Goal: Use online tool/utility: Utilize a website feature to perform a specific function

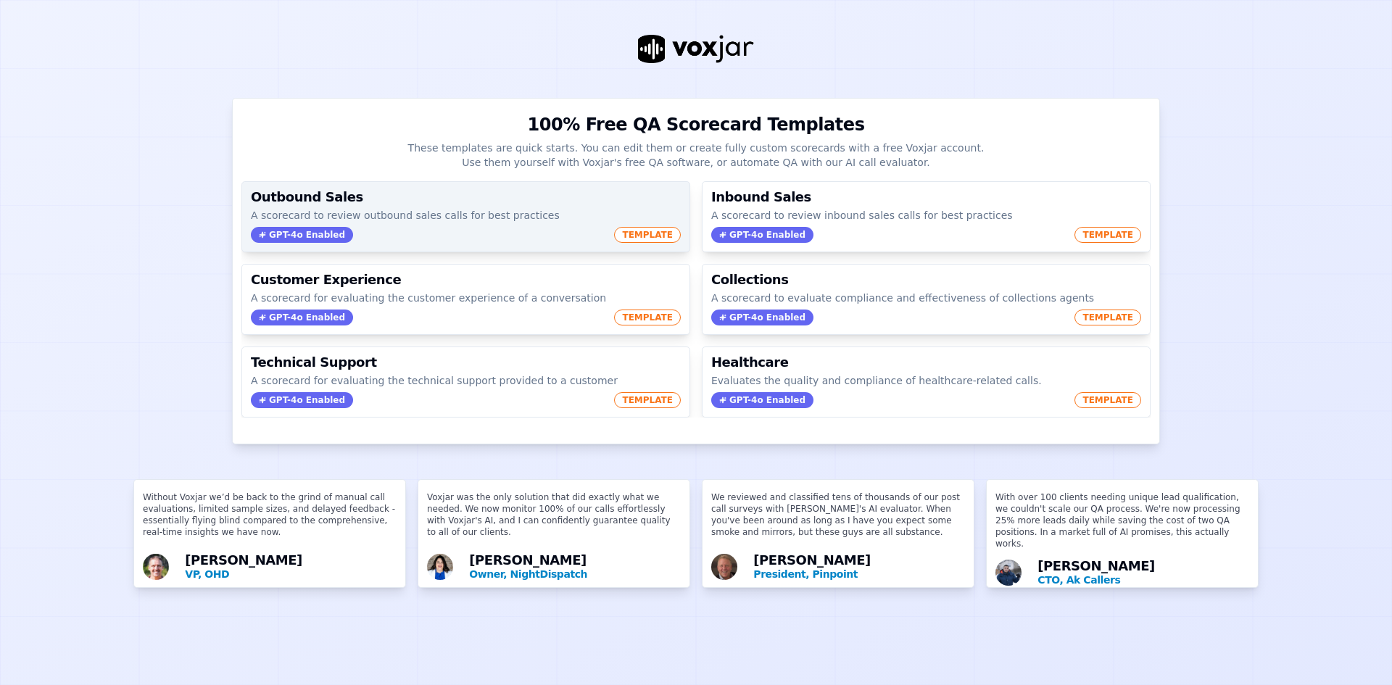
click at [615, 232] on span "TEMPLATE" at bounding box center [647, 235] width 67 height 16
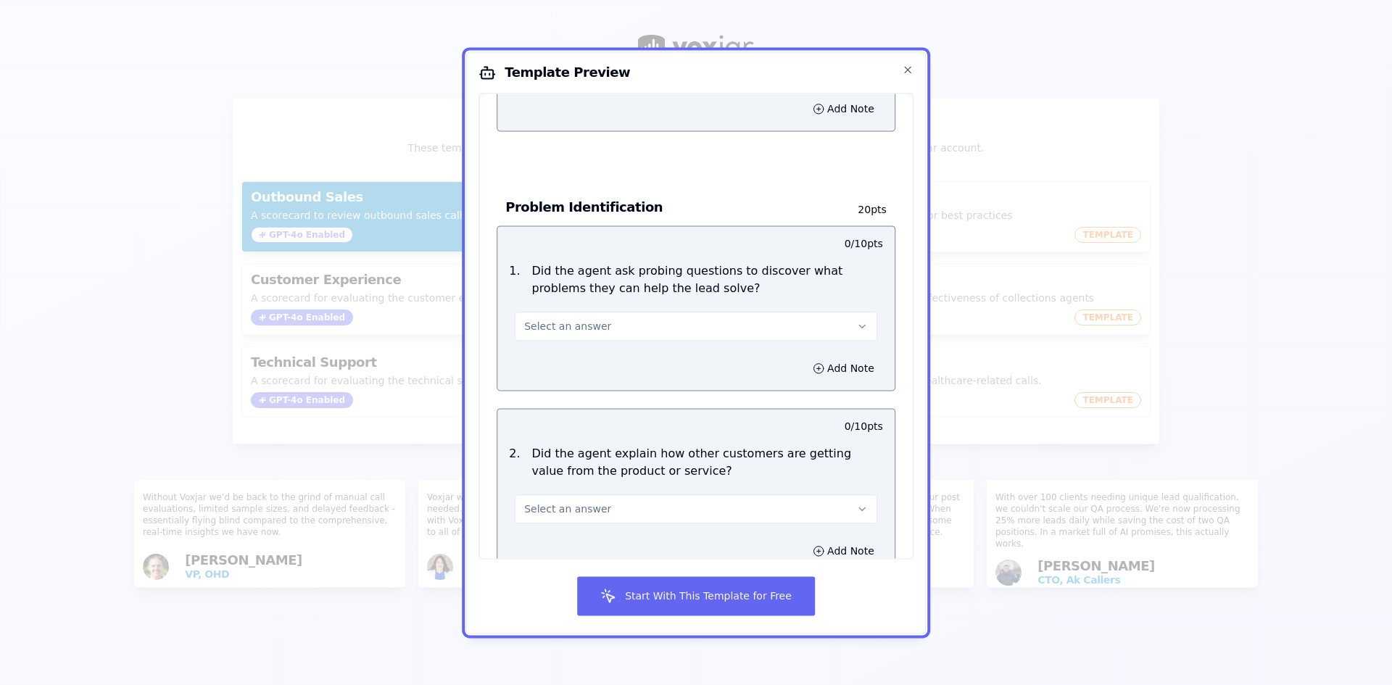
scroll to position [652, 0]
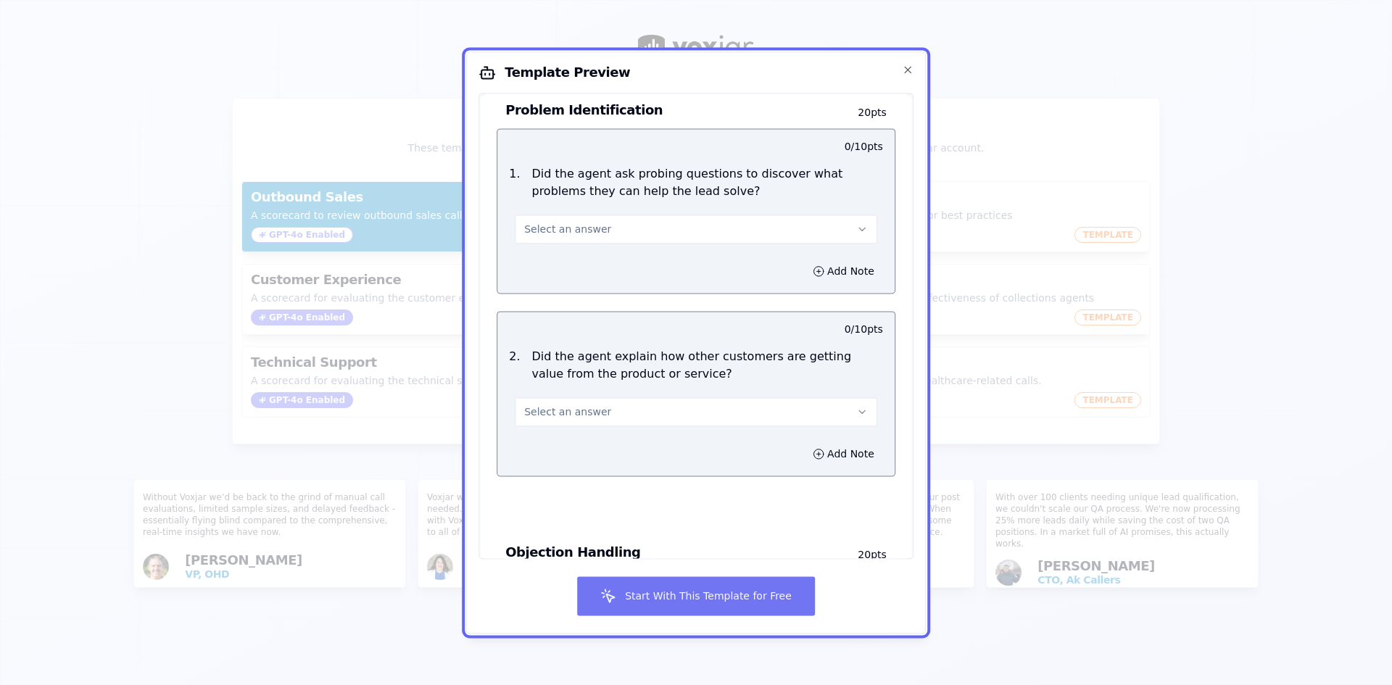
click at [631, 594] on button "Start With This Template for Free" at bounding box center [696, 595] width 238 height 39
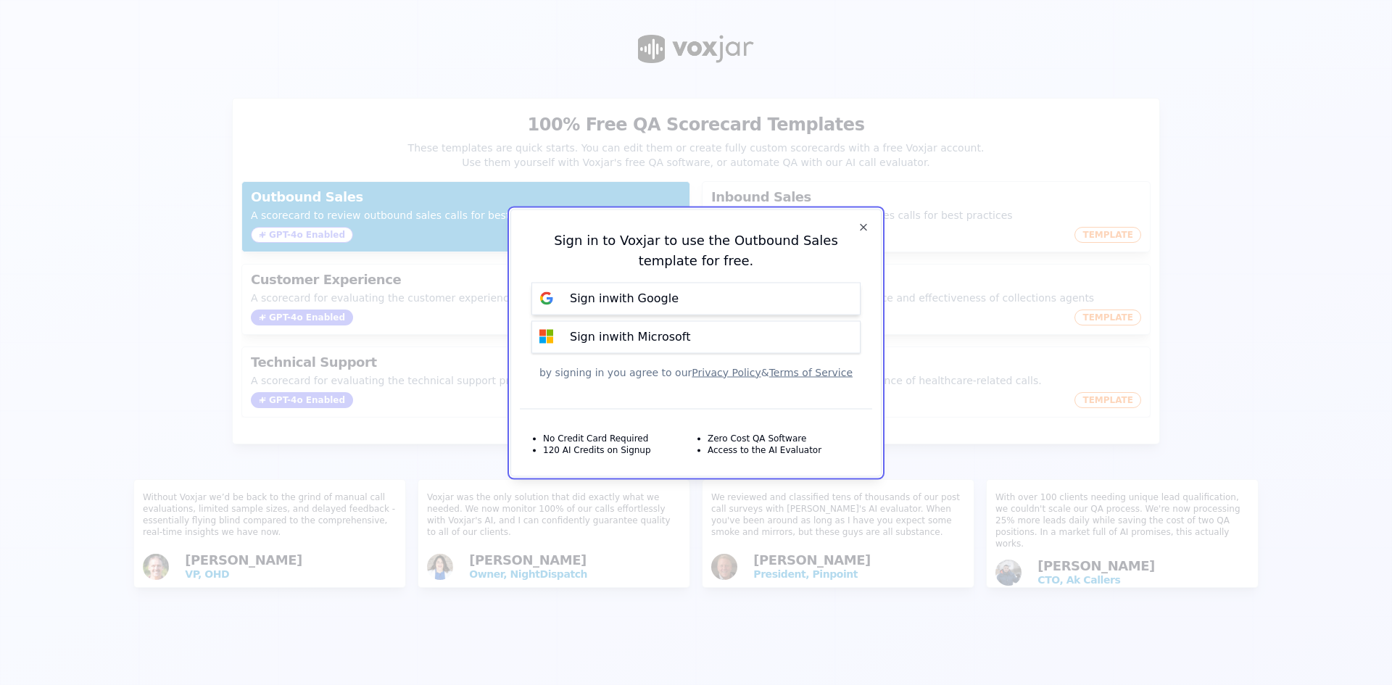
click at [609, 303] on p "Sign in with Google" at bounding box center [624, 298] width 109 height 17
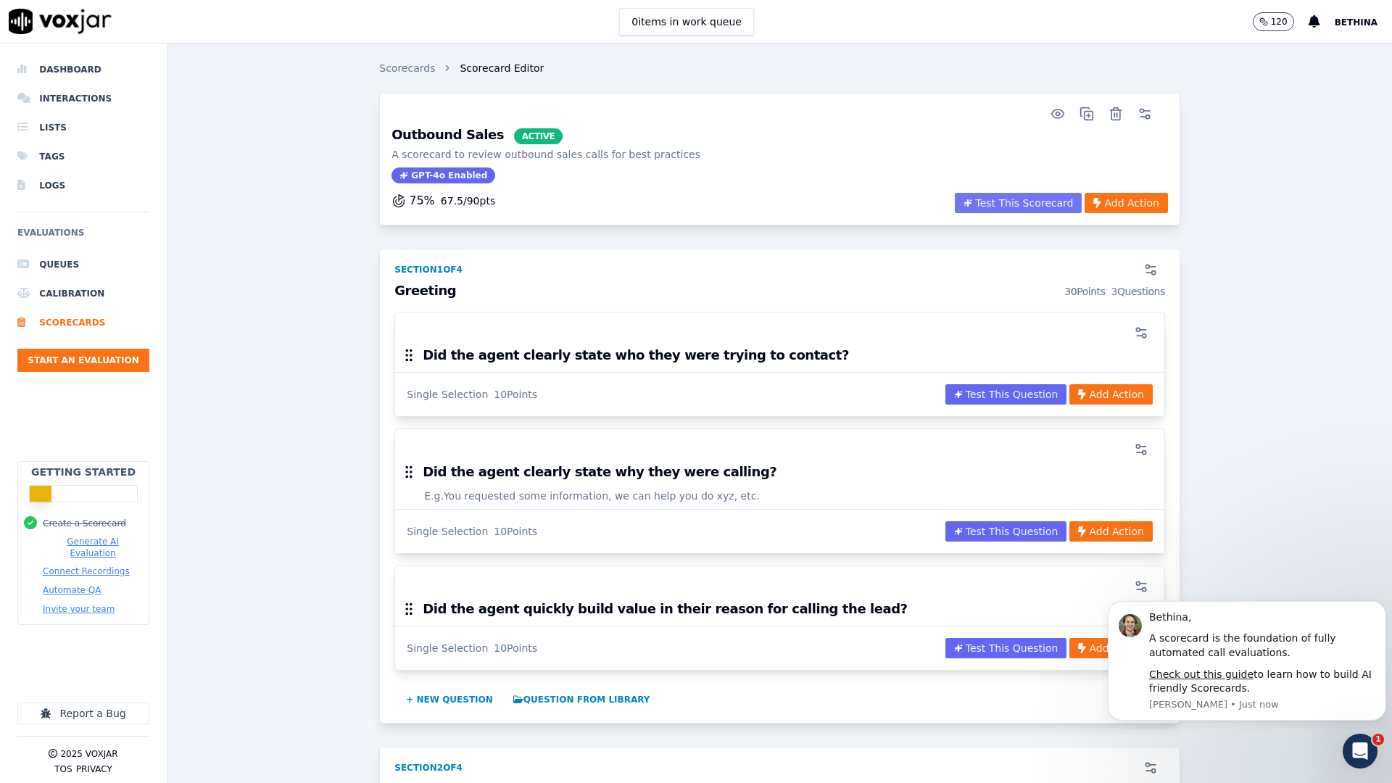
click at [991, 197] on button "Test This Scorecard" at bounding box center [1018, 203] width 127 height 20
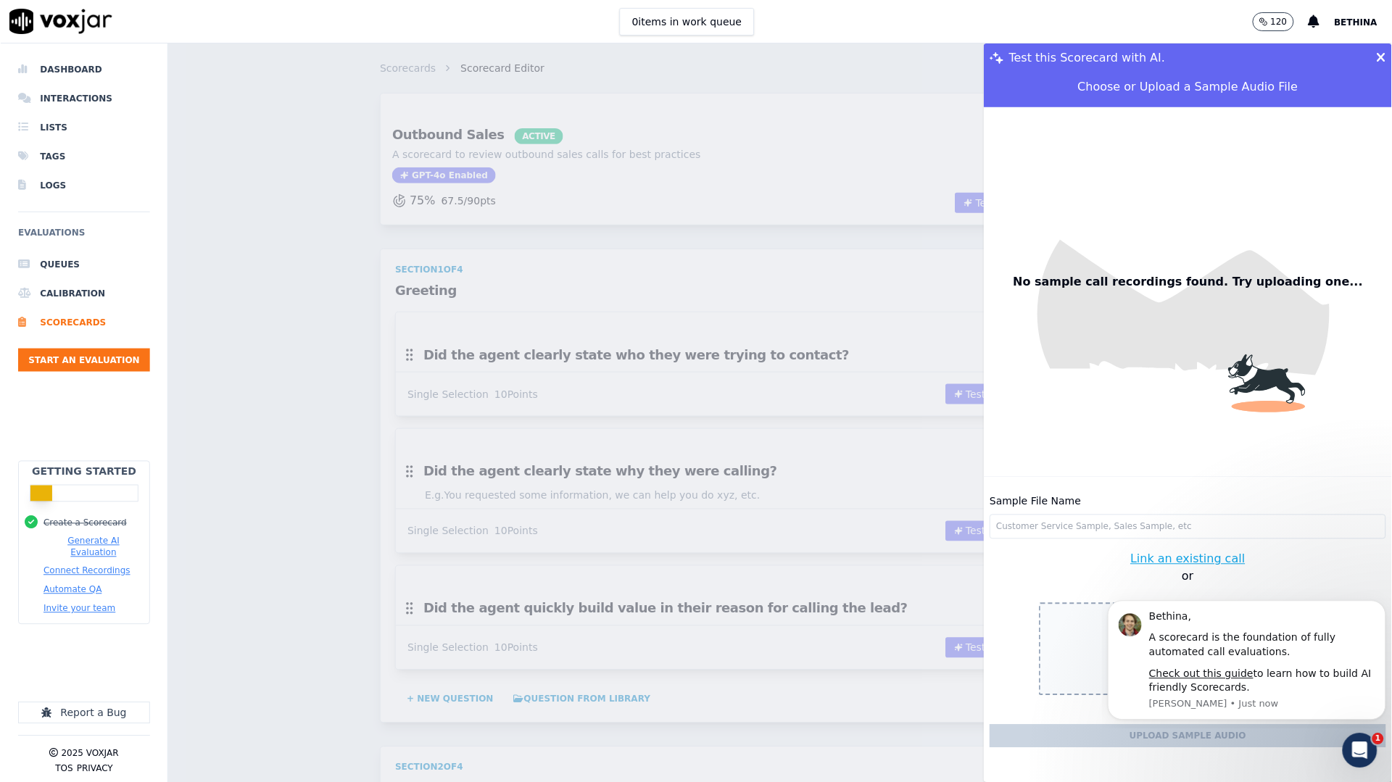
scroll to position [13, 0]
click at [1124, 515] on input "Sample File Name" at bounding box center [1187, 527] width 396 height 25
click at [1000, 515] on input "Sample File Name" at bounding box center [1187, 527] width 396 height 25
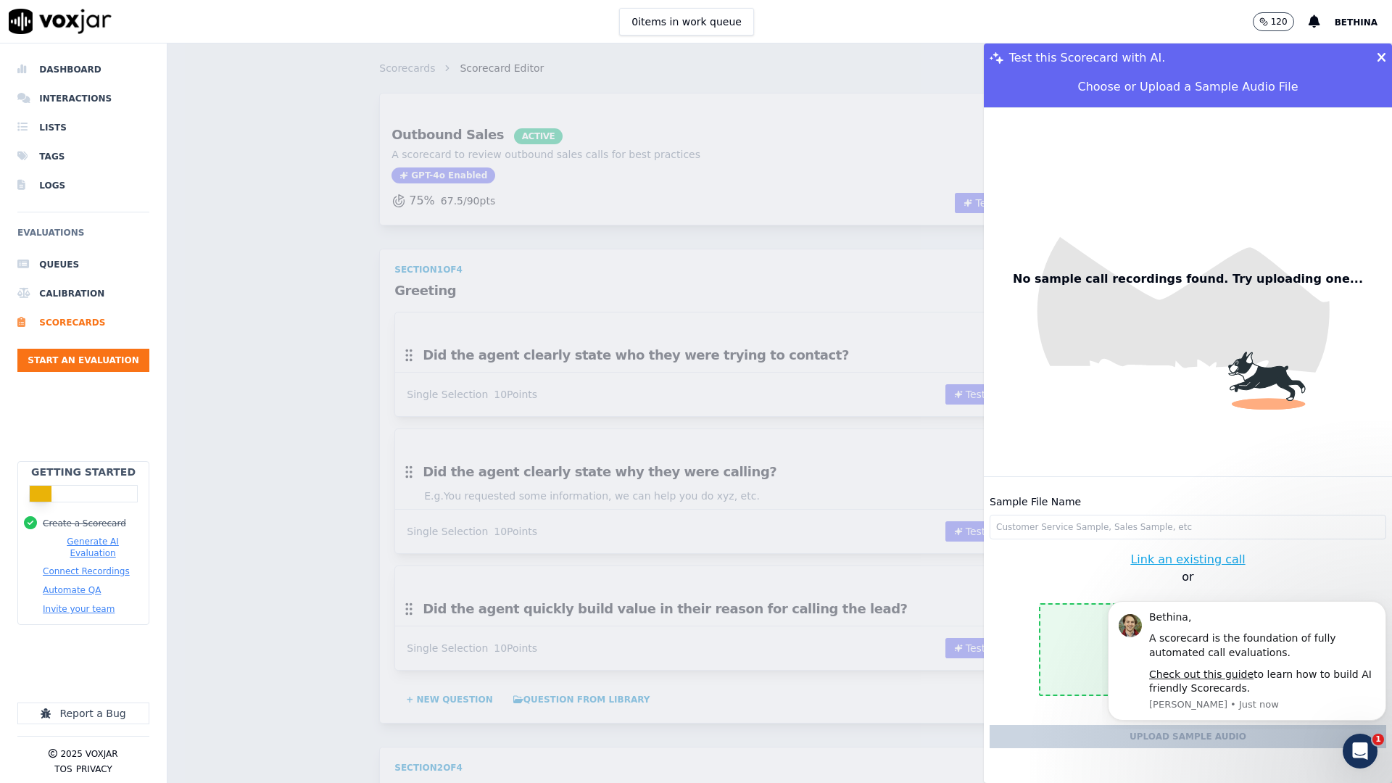
click at [1056, 632] on button "Upload an Audio File (audio files only)" at bounding box center [1187, 649] width 297 height 93
type input "09022025_120215_PM_9377299079.mp3"
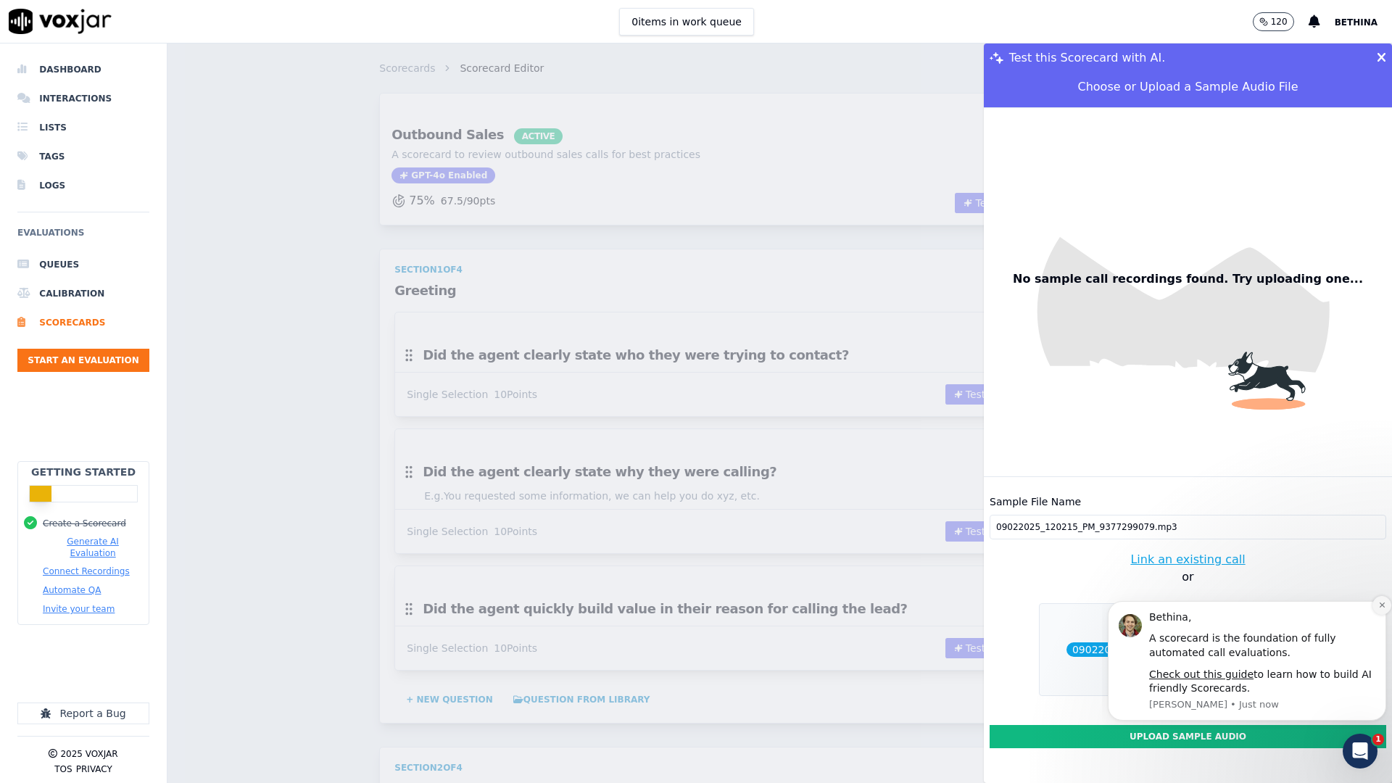
click at [1379, 608] on icon "Dismiss notification" at bounding box center [1382, 605] width 8 height 8
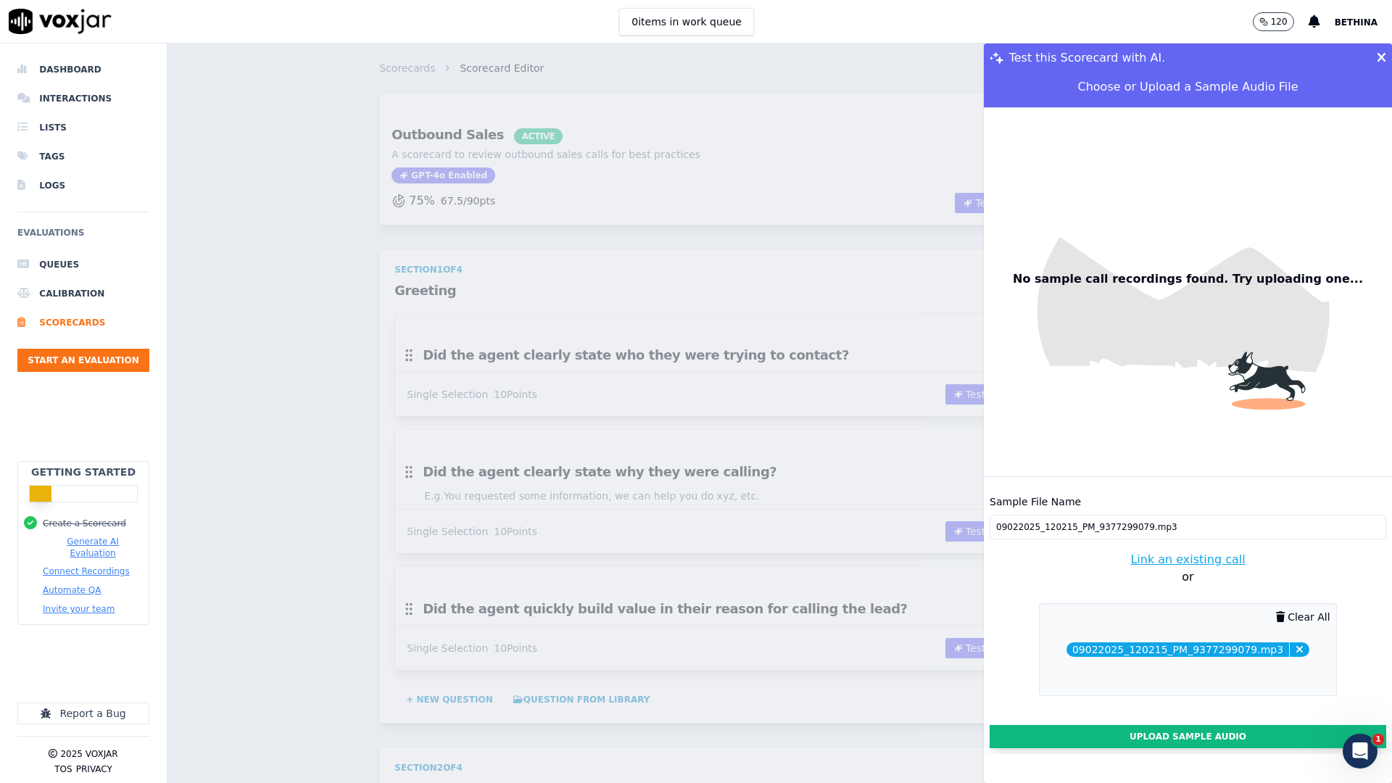
click at [1145, 725] on button "Upload Sample Audio" at bounding box center [1187, 736] width 396 height 23
click at [1377, 50] on button at bounding box center [1381, 57] width 9 height 29
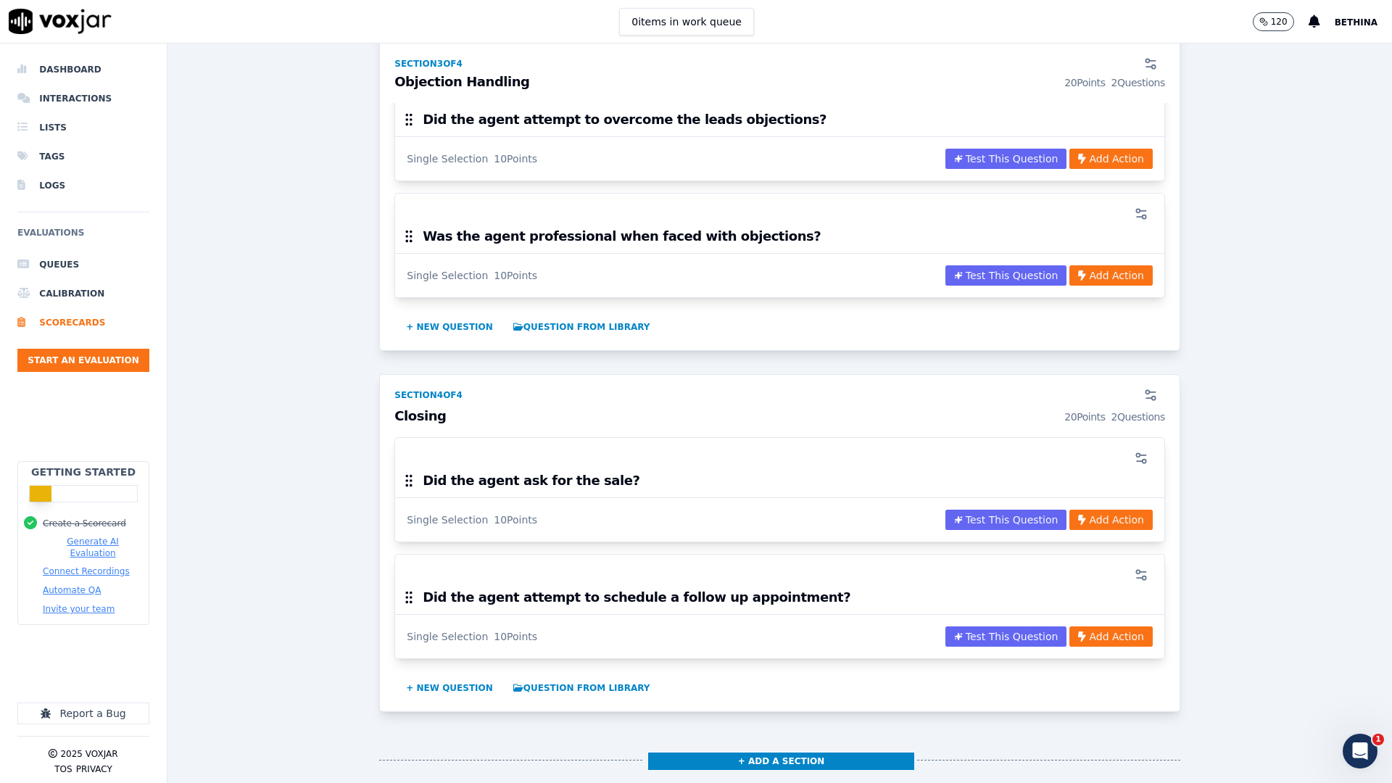
scroll to position [1054, 0]
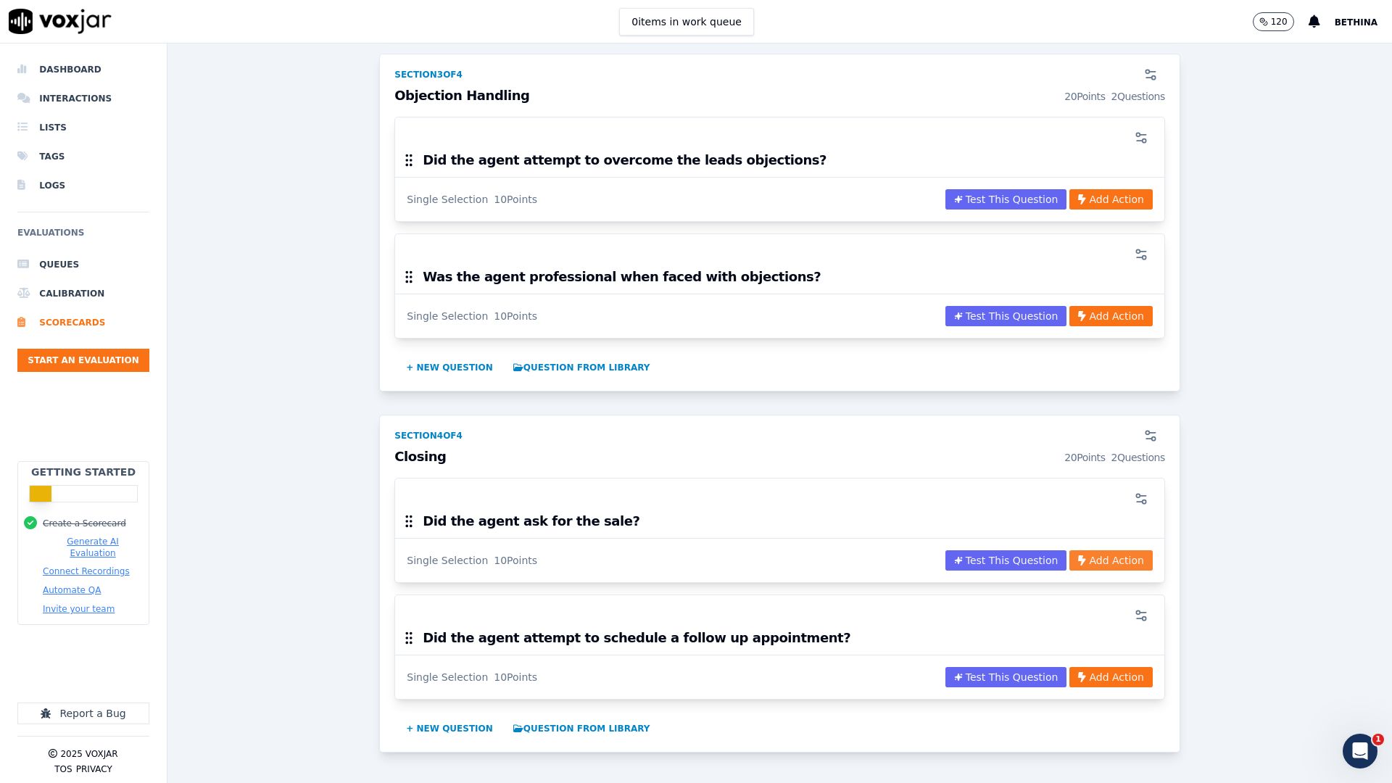
click at [1069, 555] on button "Add Action" at bounding box center [1110, 560] width 83 height 20
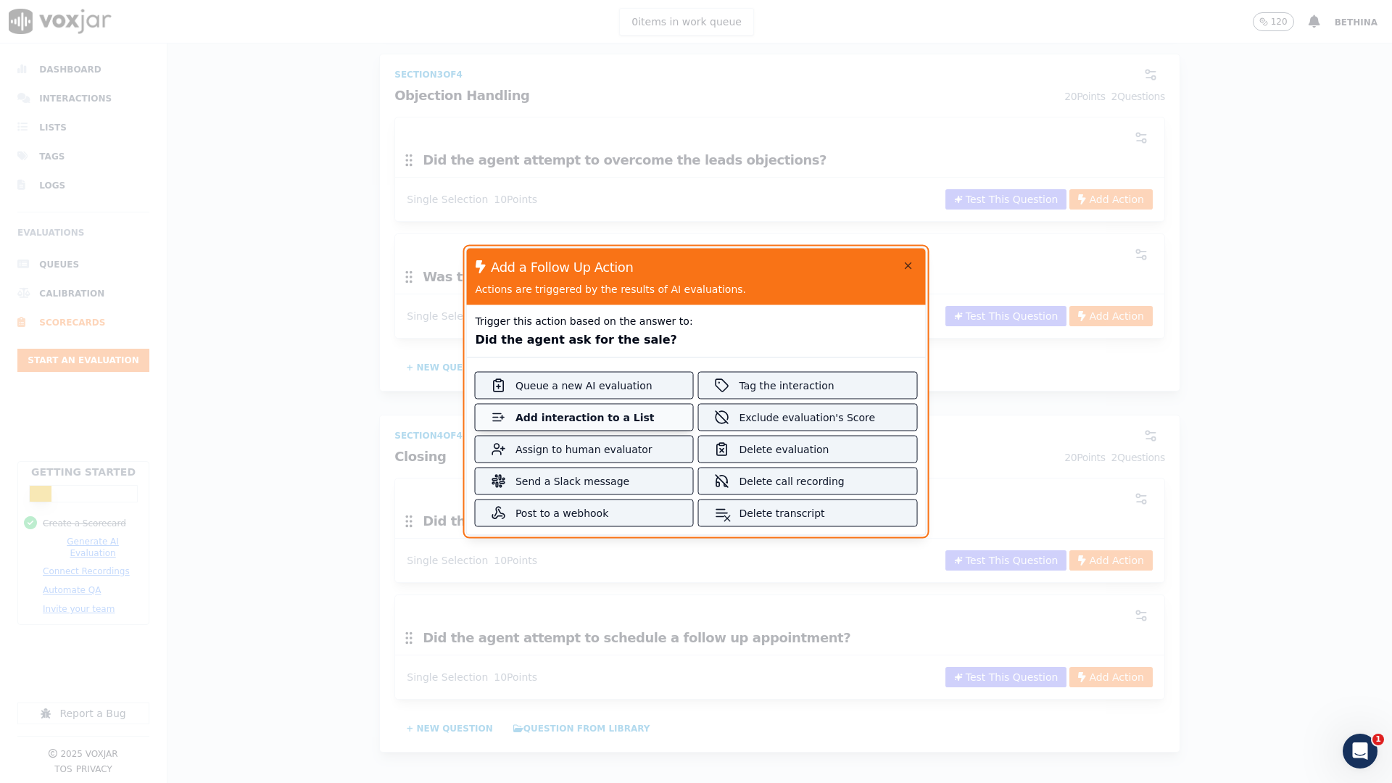
click at [594, 418] on div "Add interaction to a List" at bounding box center [584, 417] width 138 height 14
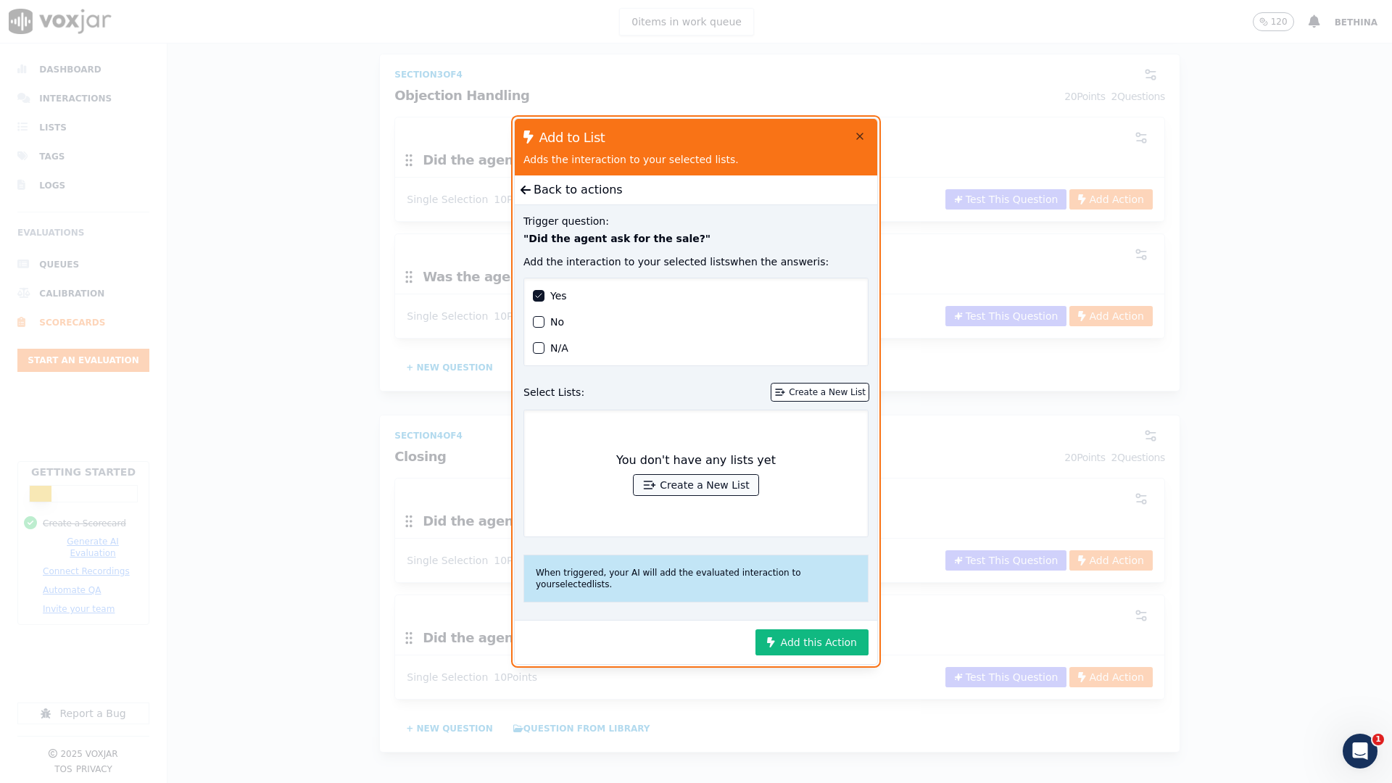
click at [697, 478] on div "Create a New List" at bounding box center [704, 485] width 89 height 14
click at [524, 184] on icon at bounding box center [525, 190] width 10 height 12
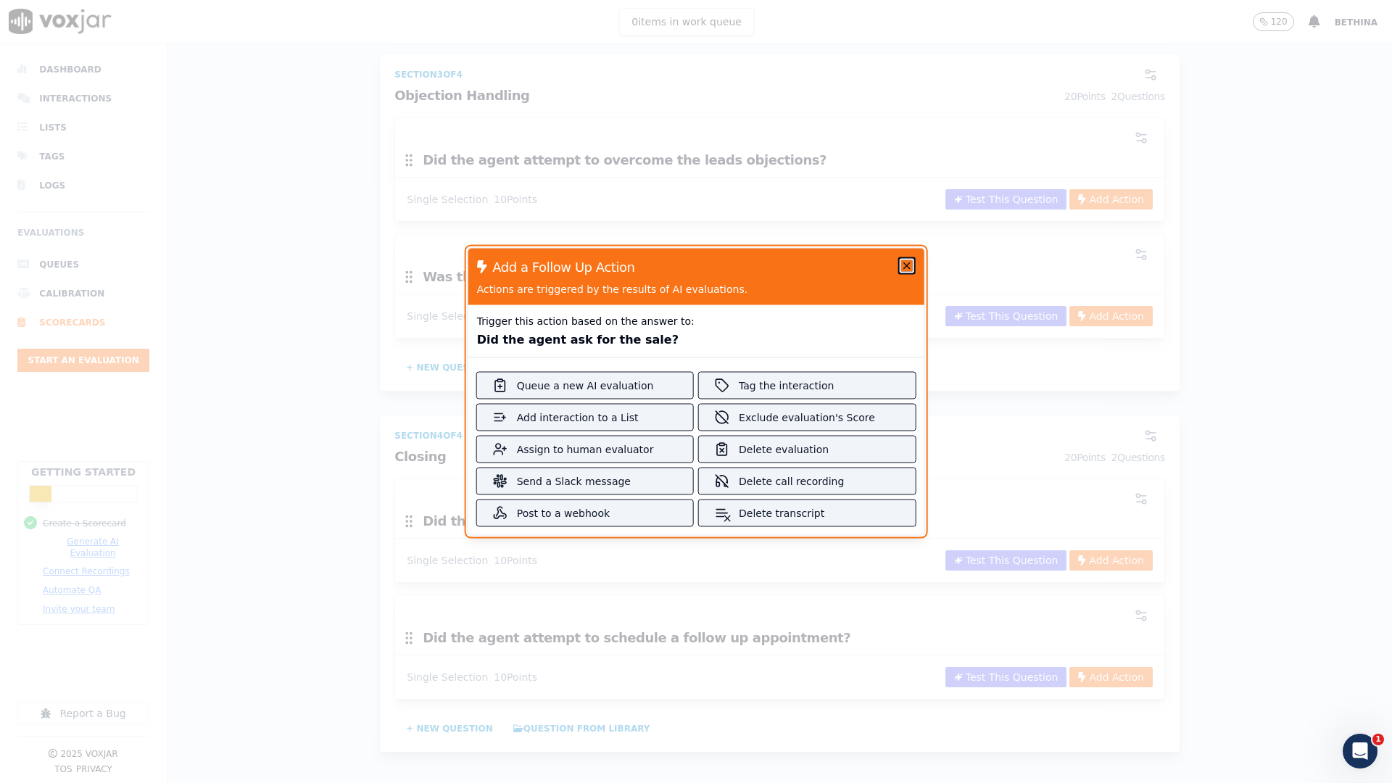
click at [900, 262] on icon "button" at bounding box center [906, 266] width 12 height 12
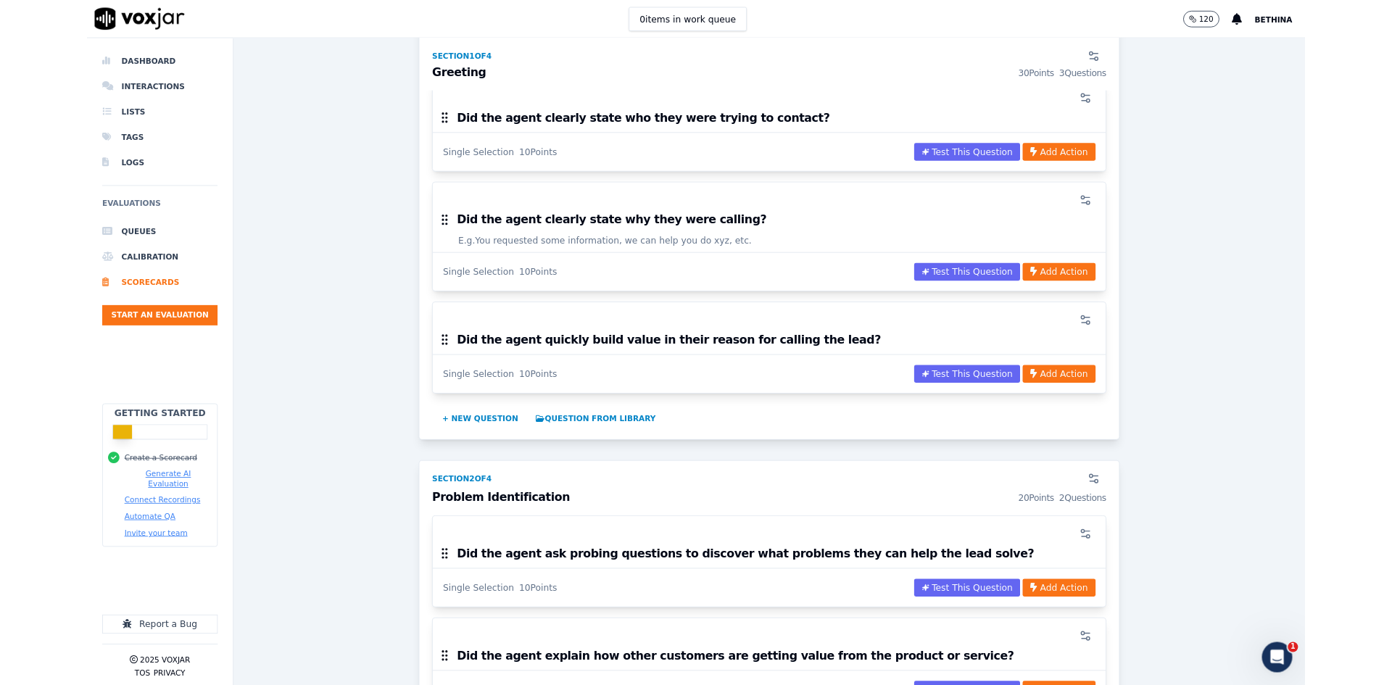
scroll to position [0, 0]
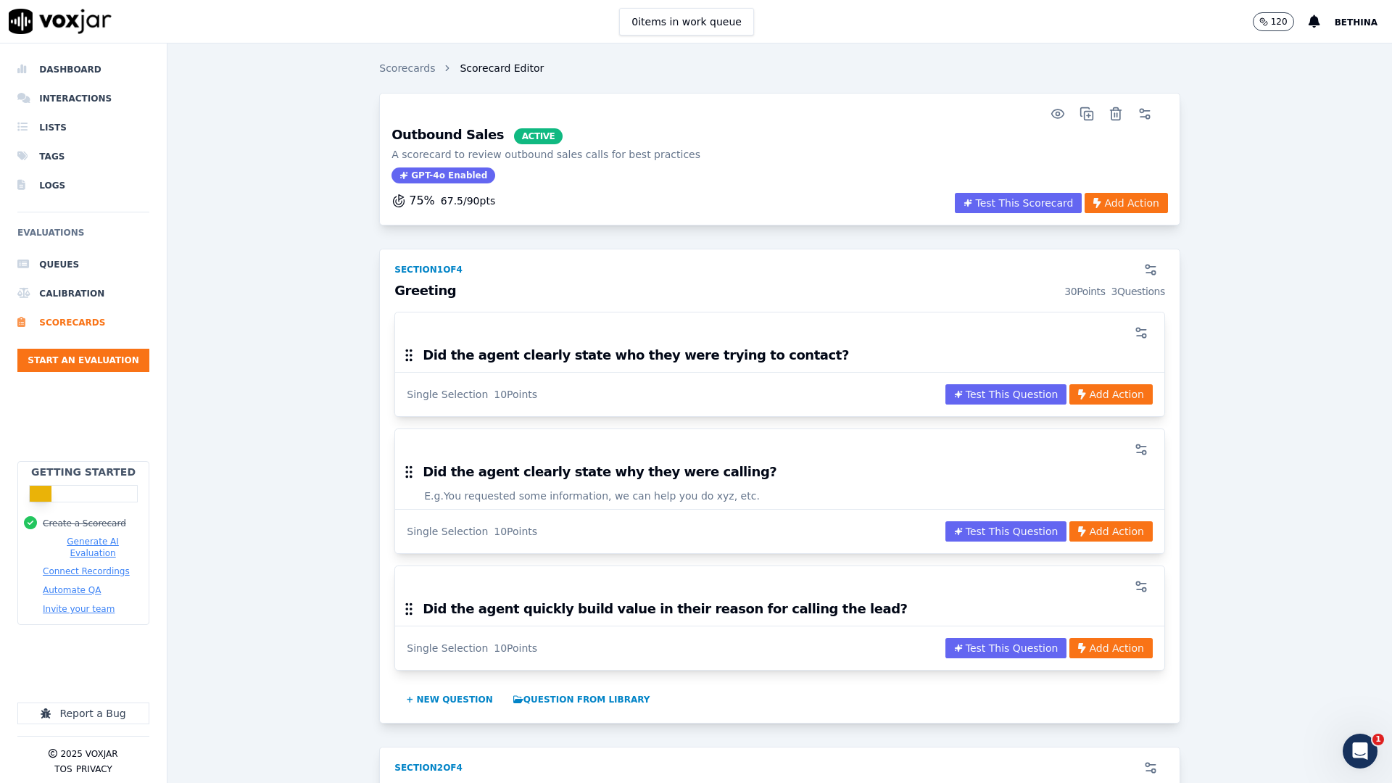
click at [143, 17] on div "0 items in work queue 120 Bethina" at bounding box center [696, 21] width 1392 height 43
